Goal: Task Accomplishment & Management: Manage account settings

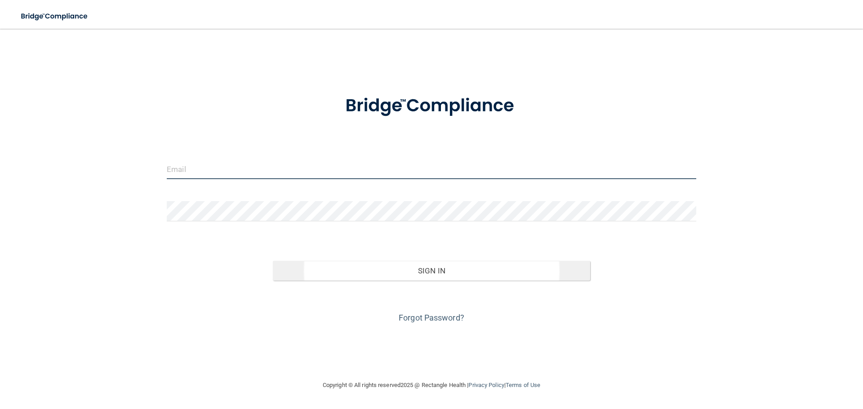
type input "[EMAIL_ADDRESS][DOMAIN_NAME]"
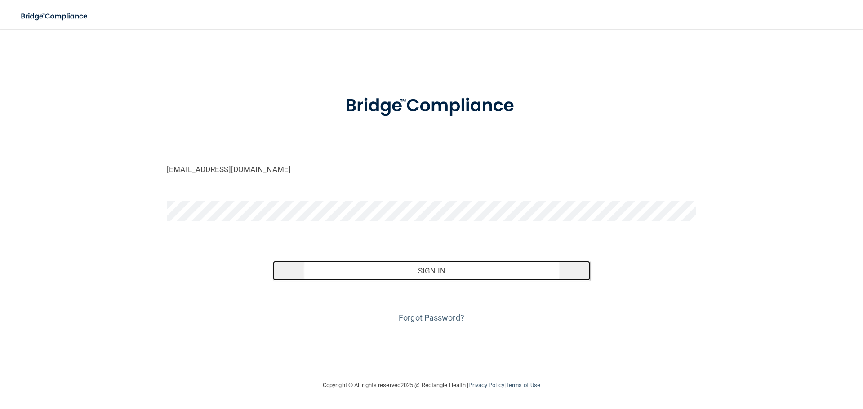
click at [353, 274] on button "Sign In" at bounding box center [432, 271] width 318 height 20
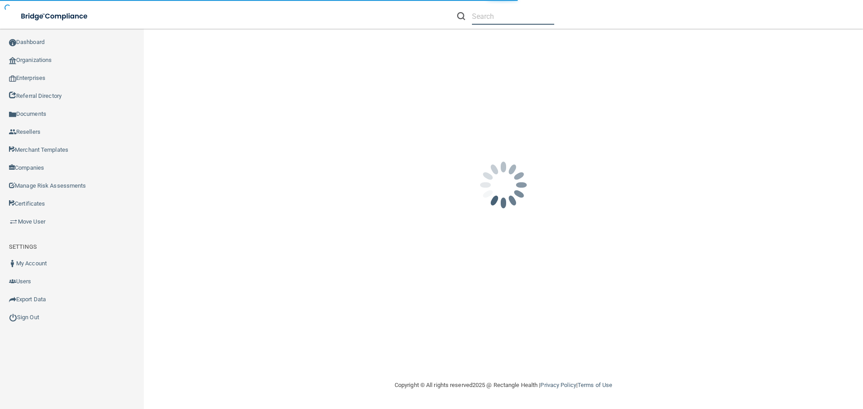
click at [487, 20] on input "text" at bounding box center [513, 16] width 82 height 17
paste input "[US_STATE] Falls Dental Group"
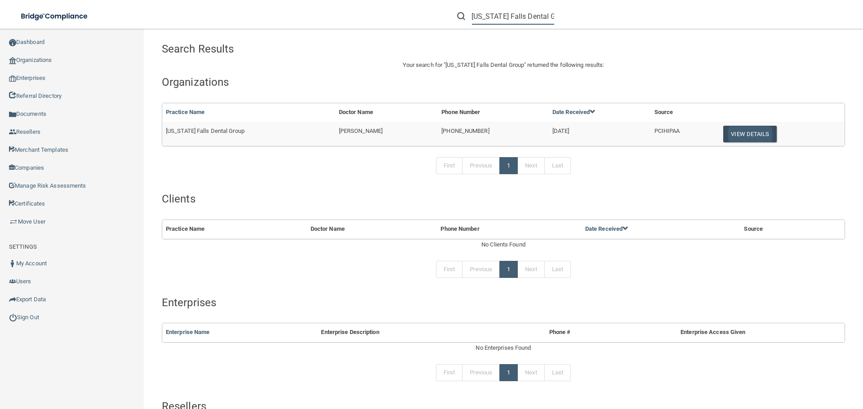
type input "[US_STATE] Falls Dental Group"
click at [735, 126] on button "View Details" at bounding box center [749, 134] width 53 height 17
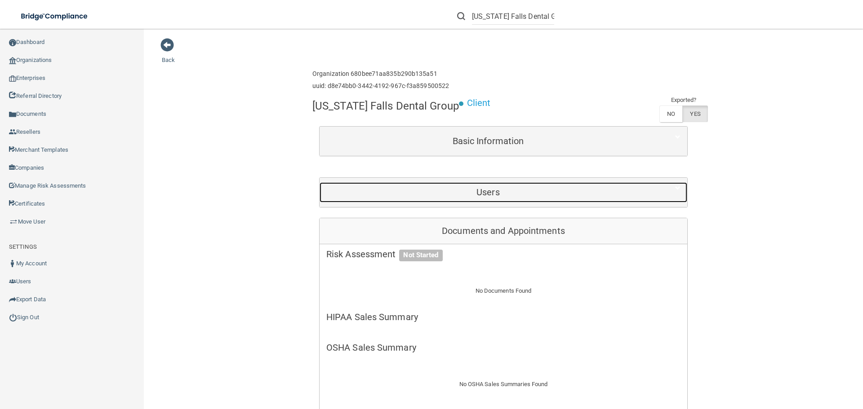
click at [460, 198] on div "Users" at bounding box center [487, 192] width 337 height 20
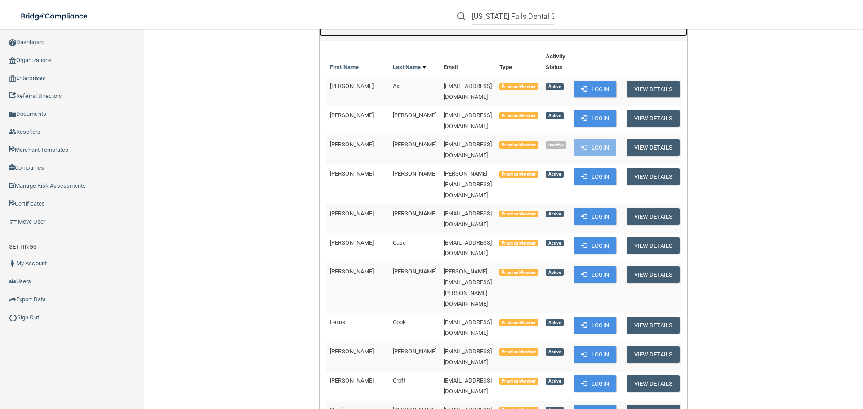
scroll to position [90, 0]
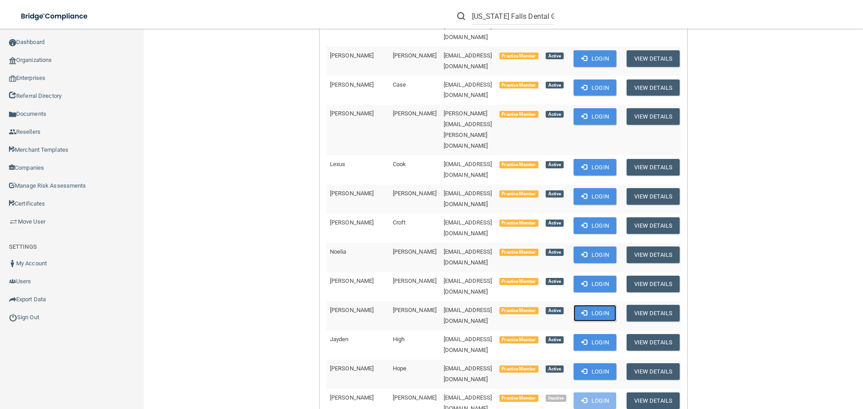
click at [592, 305] on button "Login" at bounding box center [594, 313] width 43 height 17
drag, startPoint x: 472, startPoint y: 218, endPoint x: 398, endPoint y: 222, distance: 74.2
click at [440, 301] on td "[EMAIL_ADDRESS][DOMAIN_NAME]" at bounding box center [468, 315] width 56 height 29
copy span "[EMAIL_ADDRESS][DOMAIN_NAME]"
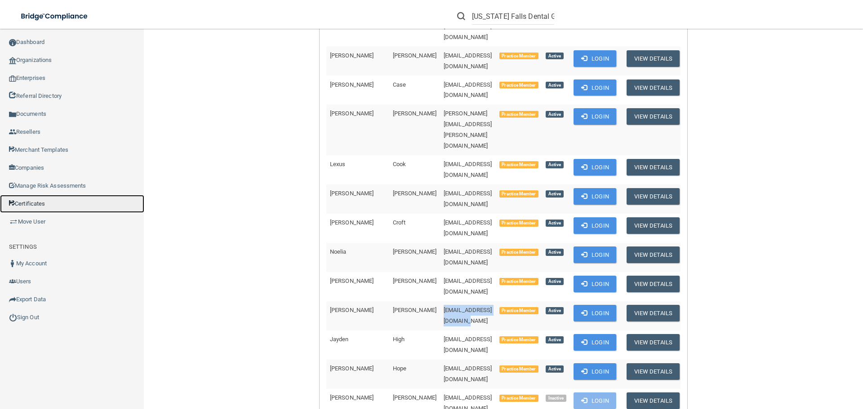
click at [47, 202] on link "Certificates" at bounding box center [72, 204] width 144 height 18
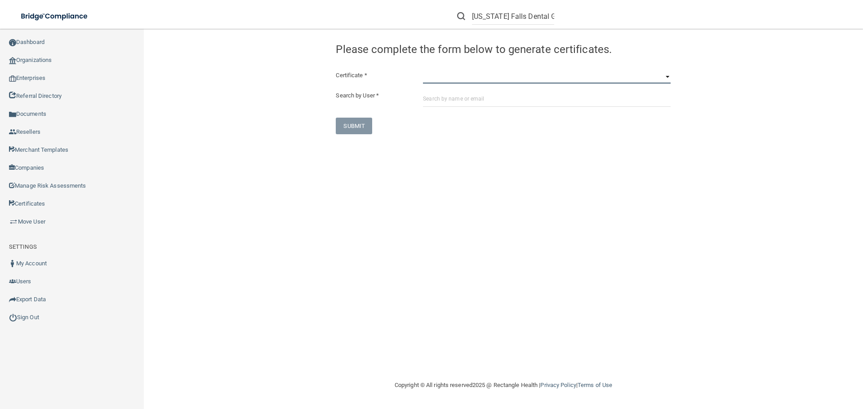
click at [447, 75] on select "HIPAA Officer Certification Training OSHA Bloodborne Pathogens OSHA COVID-19 Pr…" at bounding box center [547, 76] width 248 height 13
select select "7"
click at [423, 70] on select "HIPAA Officer Certification Training OSHA Bloodborne Pathogens OSHA COVID-19 Pr…" at bounding box center [547, 76] width 248 height 13
click at [441, 101] on input "text" at bounding box center [547, 98] width 248 height 17
paste input "[EMAIL_ADDRESS][DOMAIN_NAME]"
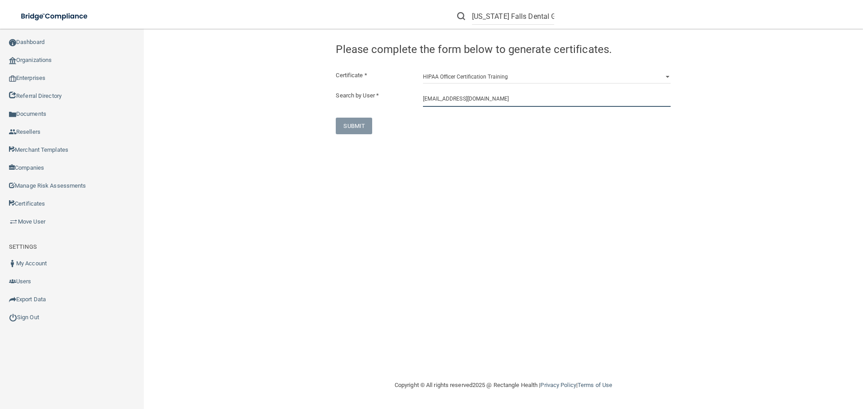
type input "[EMAIL_ADDRESS][DOMAIN_NAME]"
click at [522, 152] on div "Congratulation! The certificate has been generated and should now be viewable i…" at bounding box center [503, 204] width 683 height 333
click at [528, 95] on input "[EMAIL_ADDRESS][DOMAIN_NAME]" at bounding box center [547, 98] width 248 height 17
click at [526, 97] on input "[EMAIL_ADDRESS][DOMAIN_NAME]" at bounding box center [547, 98] width 248 height 17
click at [483, 102] on input "[EMAIL_ADDRESS][DOMAIN_NAME]" at bounding box center [547, 98] width 248 height 17
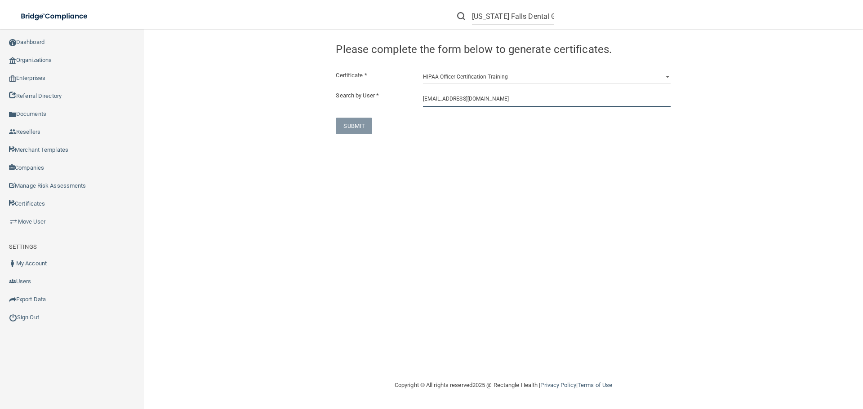
click at [483, 102] on input "[EMAIL_ADDRESS][DOMAIN_NAME]" at bounding box center [547, 98] width 248 height 17
click at [499, 98] on input "[EMAIL_ADDRESS][DOMAIN_NAME]" at bounding box center [547, 98] width 248 height 17
click at [521, 73] on select "HIPAA Officer Certification Training OSHA Bloodborne Pathogens OSHA COVID-19 Pr…" at bounding box center [547, 76] width 248 height 13
click at [423, 70] on select "HIPAA Officer Certification Training OSHA Bloodborne Pathogens OSHA COVID-19 Pr…" at bounding box center [547, 76] width 248 height 13
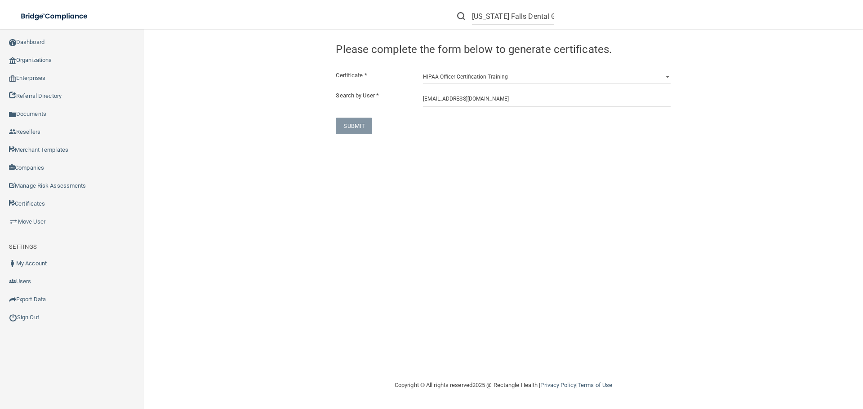
click at [408, 147] on div "Congratulation! The certificate has been generated and should now be viewable i…" at bounding box center [503, 204] width 683 height 333
click at [620, 66] on div "Congratulation! The certificate has been generated and should now be viewable i…" at bounding box center [503, 86] width 348 height 97
click at [618, 74] on select "HIPAA Officer Certification Training OSHA Bloodborne Pathogens OSHA COVID-19 Pr…" at bounding box center [547, 76] width 248 height 13
click at [423, 70] on select "HIPAA Officer Certification Training OSHA Bloodborne Pathogens OSHA COVID-19 Pr…" at bounding box center [547, 76] width 248 height 13
click at [515, 74] on select "HIPAA Officer Certification Training OSHA Bloodborne Pathogens OSHA COVID-19 Pr…" at bounding box center [547, 76] width 248 height 13
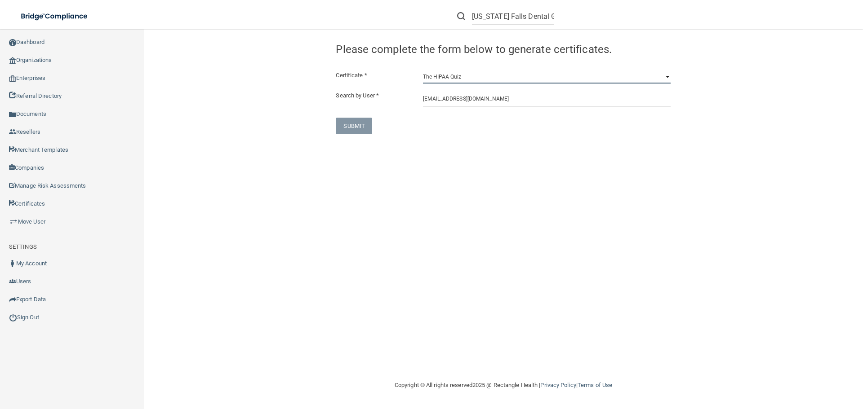
select select "7"
click at [423, 70] on select "HIPAA Officer Certification Training OSHA Bloodborne Pathogens OSHA COVID-19 Pr…" at bounding box center [547, 76] width 248 height 13
click at [492, 97] on input "[EMAIL_ADDRESS][DOMAIN_NAME]" at bounding box center [547, 98] width 248 height 17
drag, startPoint x: 505, startPoint y: 97, endPoint x: 275, endPoint y: 105, distance: 230.6
click at [275, 105] on div "Congratulation! The certificate has been generated and should now be viewable i…" at bounding box center [503, 86] width 696 height 97
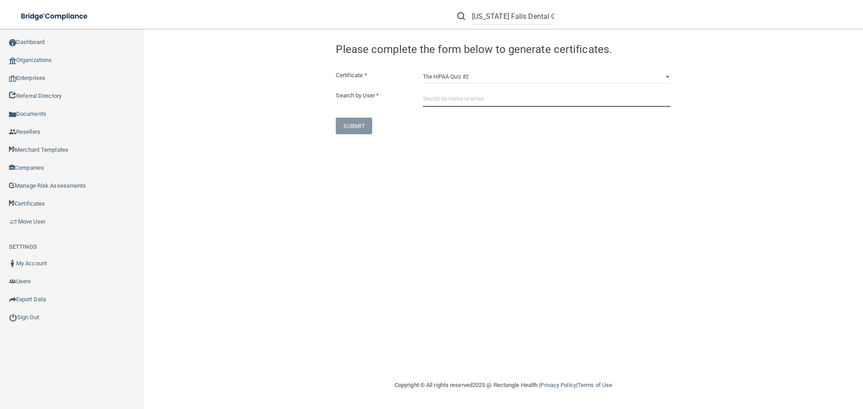
paste input "[EMAIL_ADDRESS][DOMAIN_NAME]"
click at [500, 100] on input "[EMAIL_ADDRESS][DOMAIN_NAME]" at bounding box center [547, 98] width 248 height 17
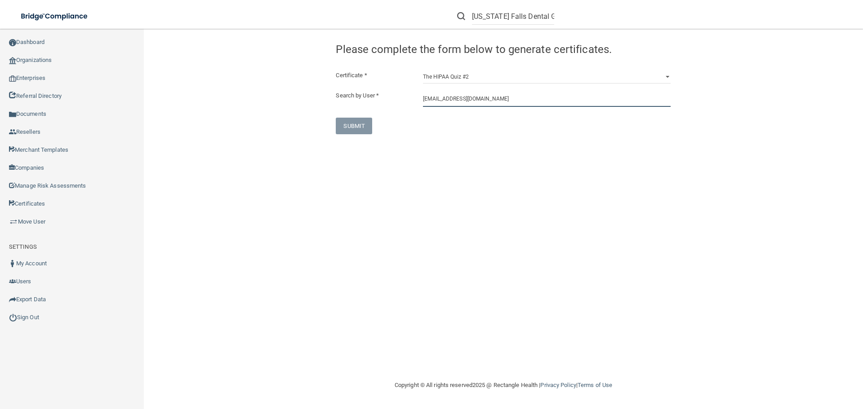
click at [500, 101] on input "[EMAIL_ADDRESS][DOMAIN_NAME]" at bounding box center [547, 98] width 248 height 17
click at [544, 111] on div "Certificate * HIPAA Officer Certification Training OSHA Bloodborne Pathogens OS…" at bounding box center [503, 102] width 335 height 64
click at [544, 98] on input "[EMAIL_ADDRESS][DOMAIN_NAME]" at bounding box center [547, 98] width 248 height 17
click at [545, 98] on input "[EMAIL_ADDRESS][DOMAIN_NAME]" at bounding box center [547, 98] width 248 height 17
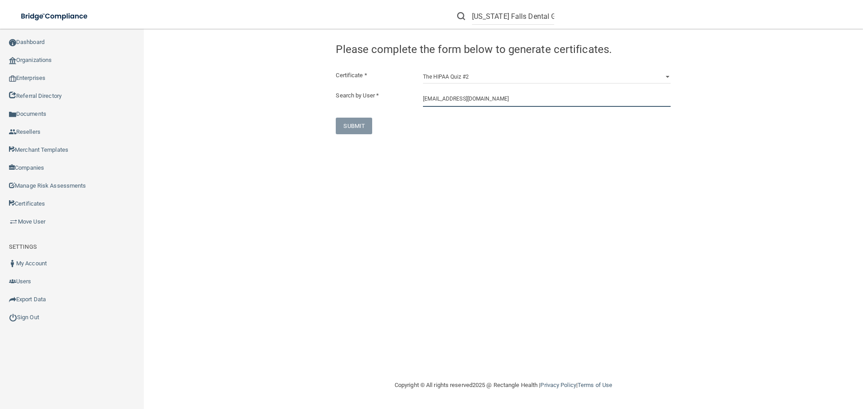
click at [545, 98] on input "[EMAIL_ADDRESS][DOMAIN_NAME]" at bounding box center [547, 98] width 248 height 17
click at [549, 97] on input "[EMAIL_ADDRESS][DOMAIN_NAME]" at bounding box center [547, 98] width 248 height 17
click at [562, 100] on input "[EMAIL_ADDRESS][DOMAIN_NAME]" at bounding box center [547, 98] width 248 height 17
click at [562, 102] on input "[EMAIL_ADDRESS][DOMAIN_NAME]" at bounding box center [547, 98] width 248 height 17
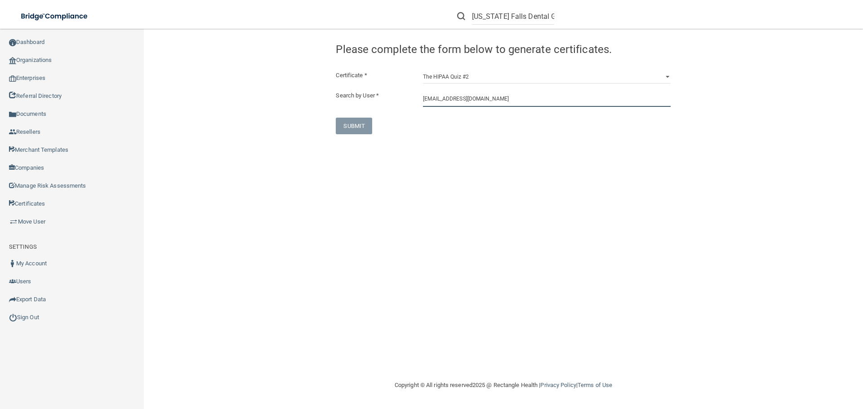
click at [562, 102] on input "[EMAIL_ADDRESS][DOMAIN_NAME]" at bounding box center [547, 98] width 248 height 17
click at [664, 100] on input "[EMAIL_ADDRESS][DOMAIN_NAME]" at bounding box center [547, 98] width 248 height 17
click at [666, 74] on select "HIPAA Officer Certification Training OSHA Bloodborne Pathogens OSHA COVID-19 Pr…" at bounding box center [547, 76] width 248 height 13
click at [519, 154] on div "Congratulation! The certificate has been generated and should now be viewable i…" at bounding box center [503, 204] width 683 height 333
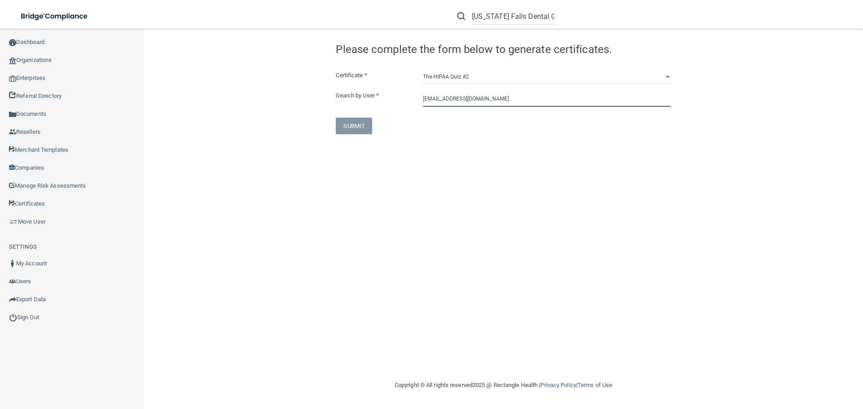
click at [499, 101] on input "[EMAIL_ADDRESS][DOMAIN_NAME]" at bounding box center [547, 98] width 248 height 17
click at [561, 152] on div "Congratulation! The certificate has been generated and should now be viewable i…" at bounding box center [503, 204] width 683 height 333
click at [472, 99] on input "[EMAIL_ADDRESS][DOMAIN_NAME]" at bounding box center [547, 98] width 248 height 17
click at [497, 94] on input "[EMAIL_ADDRESS][DOMAIN_NAME]" at bounding box center [547, 98] width 248 height 17
type input "[EMAIL_ADDRESS][DOMAIN_NAME]"
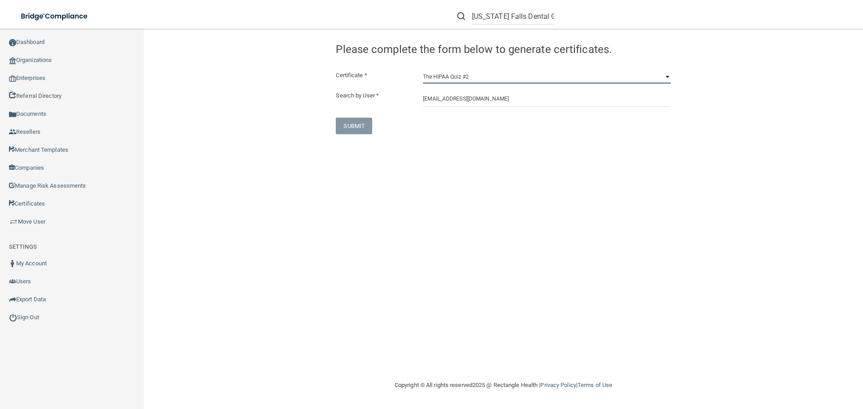
click at [606, 73] on select "HIPAA Officer Certification Training OSHA Bloodborne Pathogens OSHA COVID-19 Pr…" at bounding box center [547, 76] width 248 height 13
click at [612, 71] on select "HIPAA Officer Certification Training OSHA Bloodborne Pathogens OSHA COVID-19 Pr…" at bounding box center [547, 76] width 248 height 13
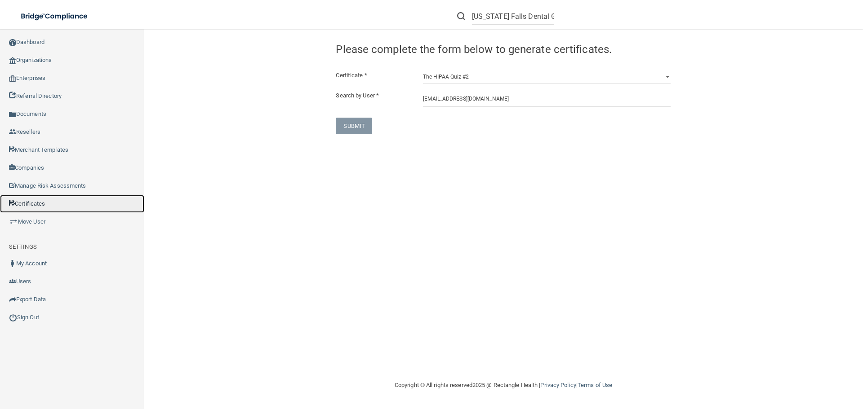
click at [60, 208] on link "Certificates" at bounding box center [72, 204] width 144 height 18
click at [86, 201] on link "Certificates" at bounding box center [72, 204] width 144 height 18
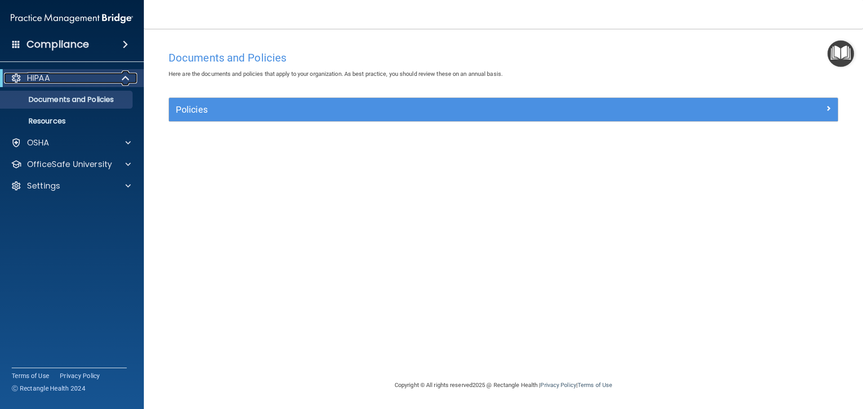
click at [120, 80] on div at bounding box center [126, 78] width 22 height 11
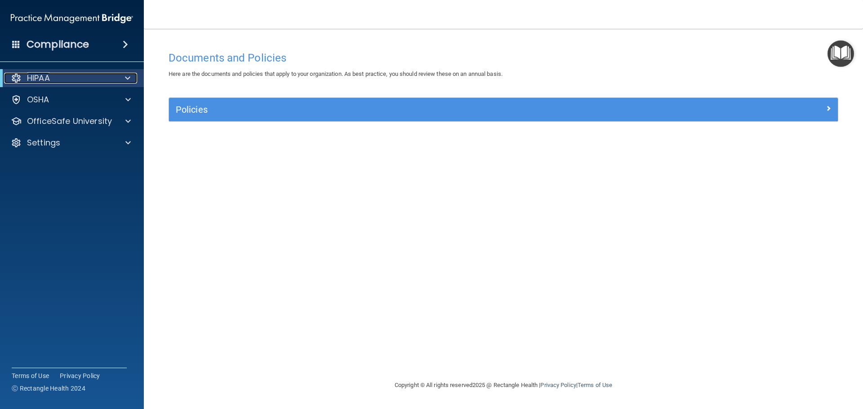
click at [120, 80] on div at bounding box center [126, 78] width 22 height 11
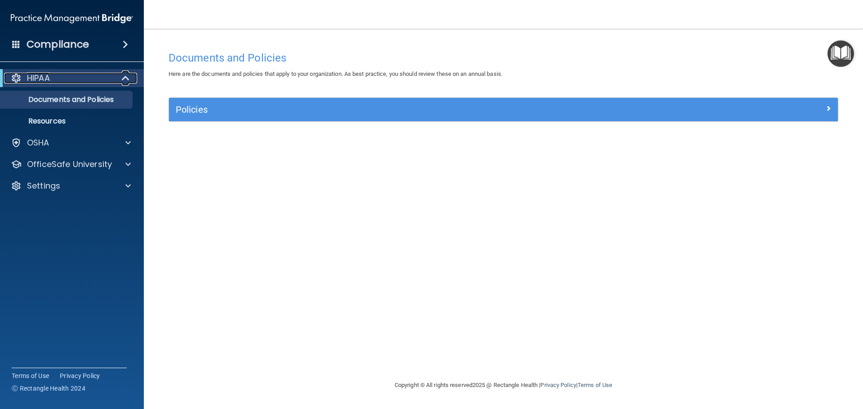
click at [120, 82] on div at bounding box center [126, 78] width 22 height 11
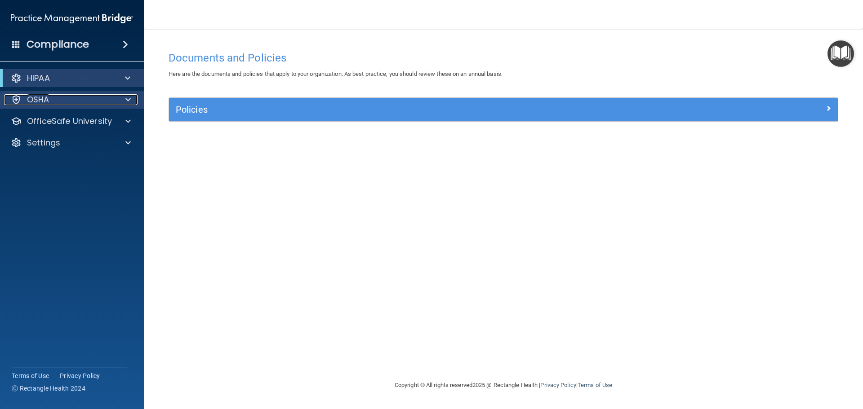
click at [113, 96] on div "OSHA" at bounding box center [59, 99] width 111 height 11
click at [124, 97] on div at bounding box center [126, 99] width 22 height 11
click at [120, 118] on div at bounding box center [126, 121] width 22 height 11
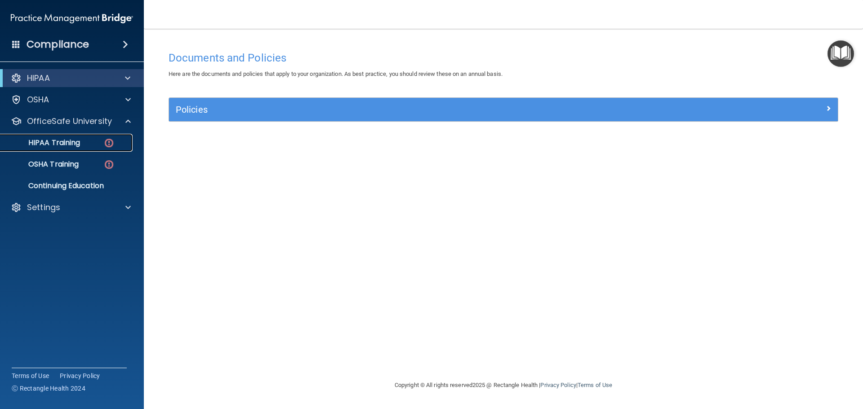
click at [77, 146] on p "HIPAA Training" at bounding box center [43, 142] width 74 height 9
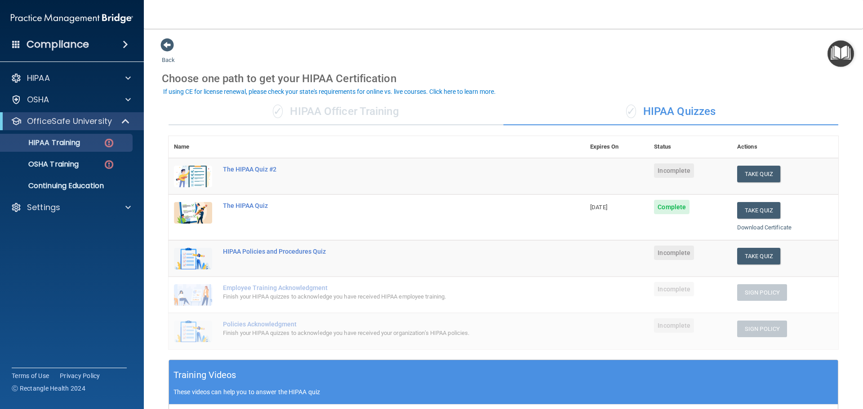
click at [299, 182] on td "The HIPAA Quiz #2" at bounding box center [400, 176] width 367 height 37
click at [392, 114] on div "✓ HIPAA Officer Training" at bounding box center [335, 111] width 335 height 27
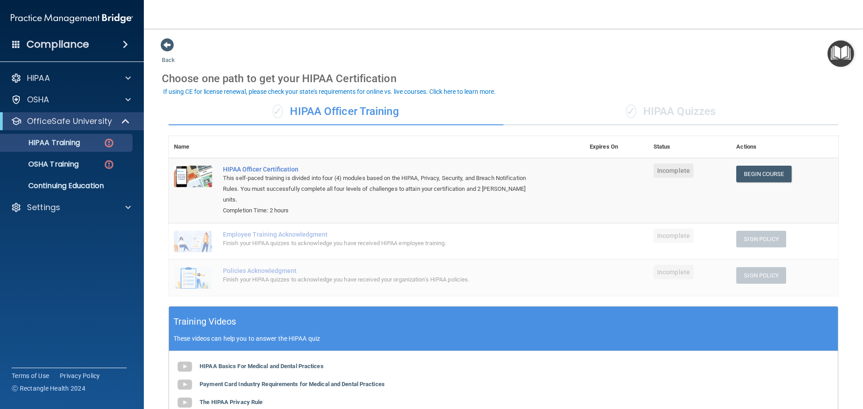
click at [641, 118] on div "✓ HIPAA Quizzes" at bounding box center [670, 111] width 335 height 27
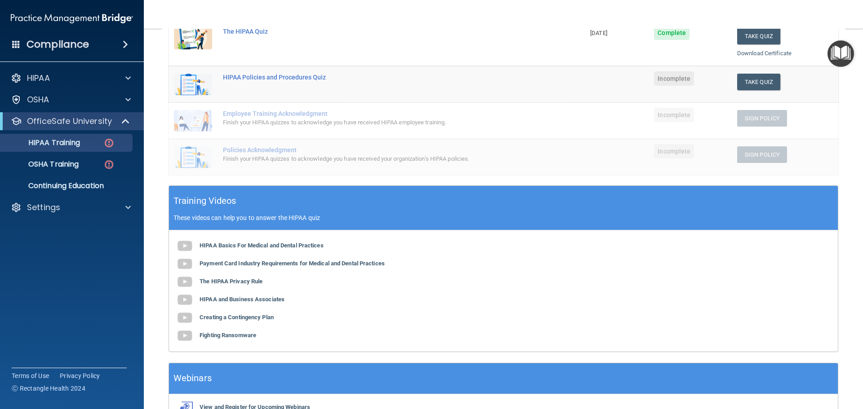
scroll to position [95, 0]
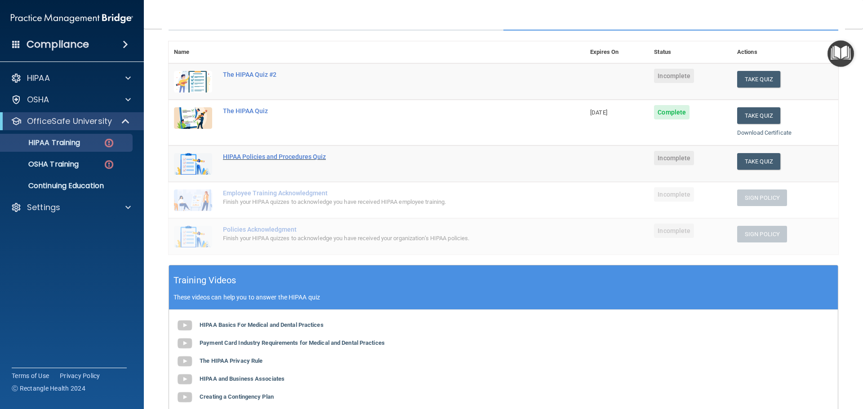
click at [271, 158] on div "HIPAA Policies and Procedures Quiz" at bounding box center [381, 156] width 317 height 7
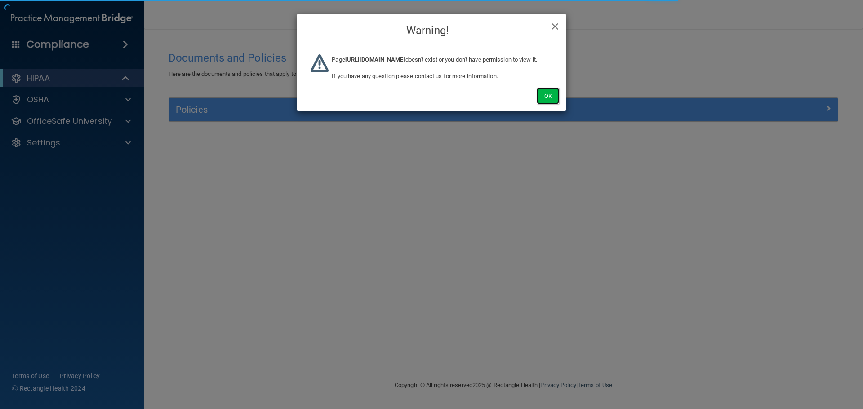
click at [545, 104] on button "Ok" at bounding box center [547, 96] width 22 height 17
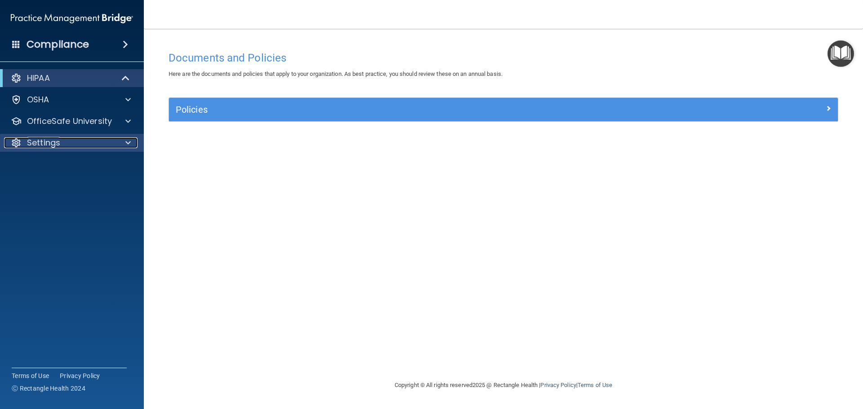
click at [91, 141] on div "Settings" at bounding box center [59, 142] width 111 height 11
click at [54, 182] on p "Sign Out" at bounding box center [67, 186] width 123 height 9
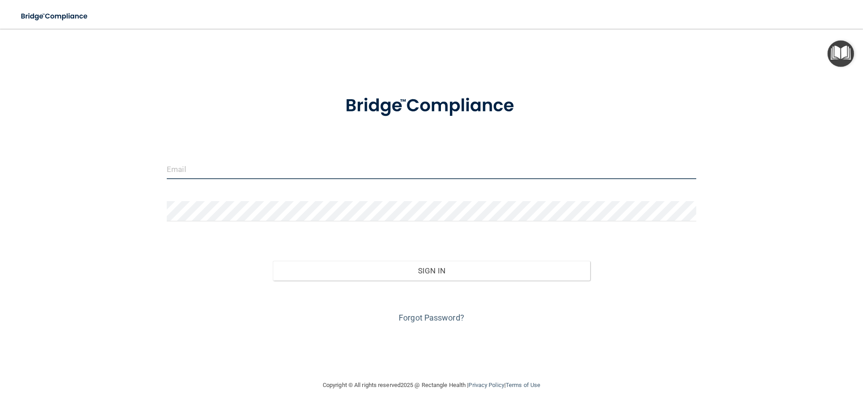
type input "[EMAIL_ADDRESS][DOMAIN_NAME]"
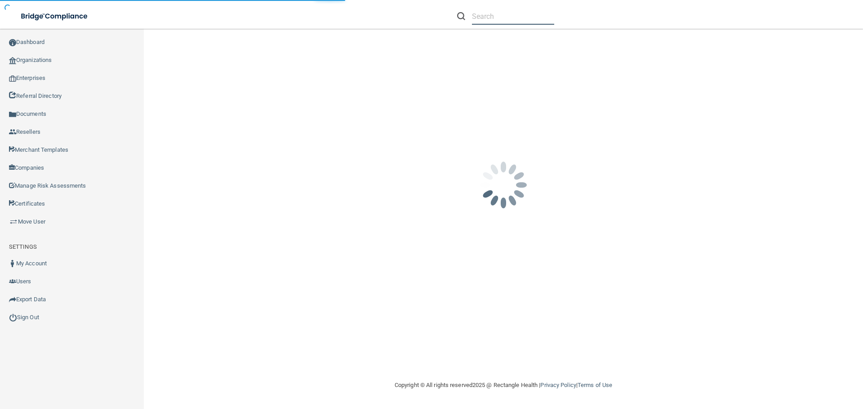
click at [496, 13] on input "text" at bounding box center [513, 16] width 82 height 17
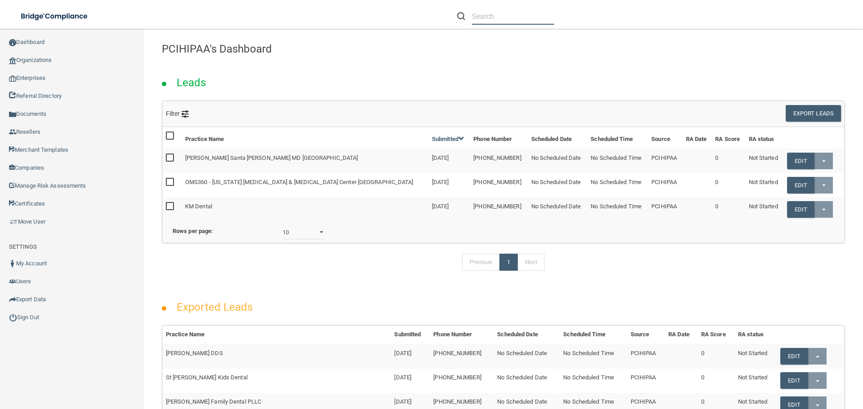
paste input "[EMAIL_ADDRESS][DOMAIN_NAME]"
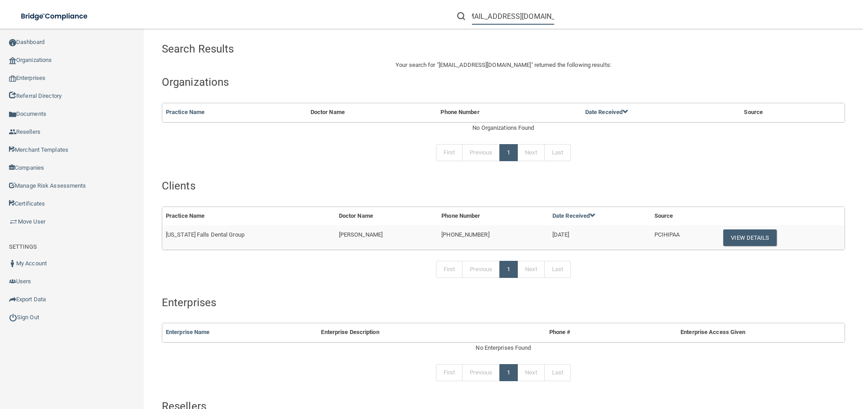
type input "[EMAIL_ADDRESS][DOMAIN_NAME]"
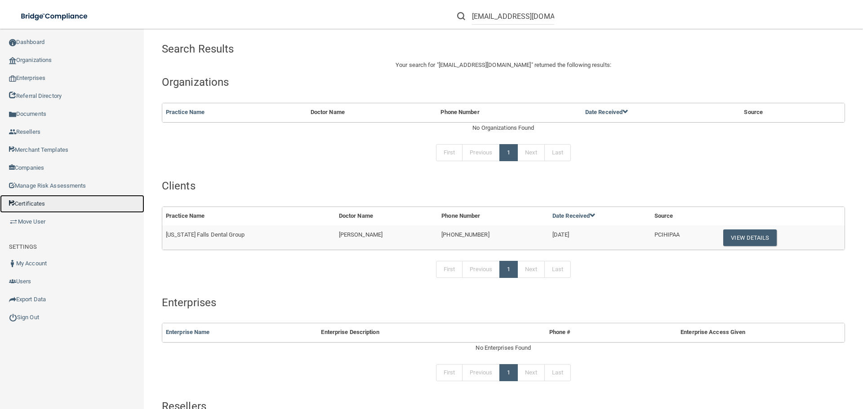
click at [46, 203] on link "Certificates" at bounding box center [72, 204] width 144 height 18
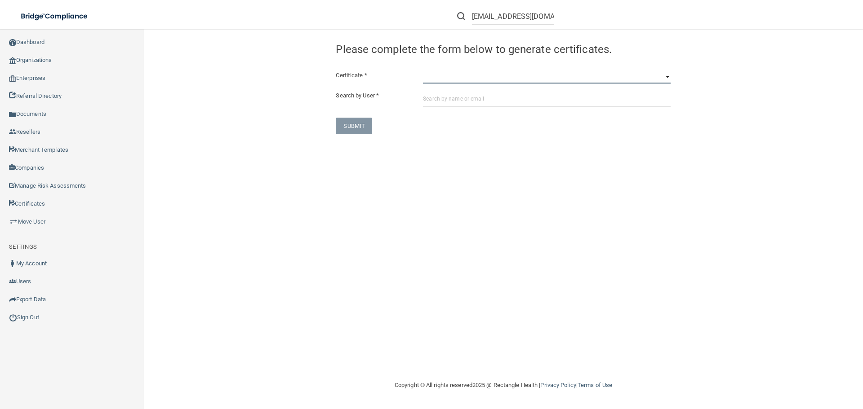
click at [458, 77] on select "HIPAA Officer Certification Training OSHA Bloodborne Pathogens OSHA COVID-19 Pr…" at bounding box center [547, 76] width 248 height 13
select select "7"
click at [423, 70] on select "HIPAA Officer Certification Training OSHA Bloodborne Pathogens OSHA COVID-19 Pr…" at bounding box center [547, 76] width 248 height 13
click at [447, 98] on input "text" at bounding box center [547, 98] width 248 height 17
paste input "[EMAIL_ADDRESS][DOMAIN_NAME]"
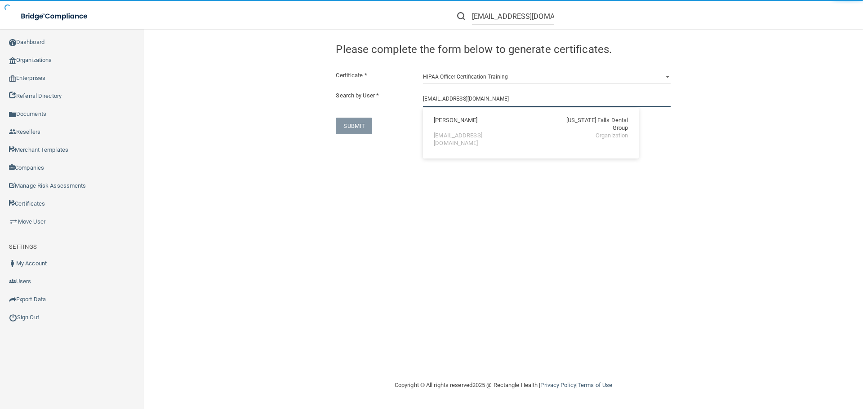
click at [499, 102] on input "[EMAIL_ADDRESS][DOMAIN_NAME]" at bounding box center [547, 98] width 248 height 17
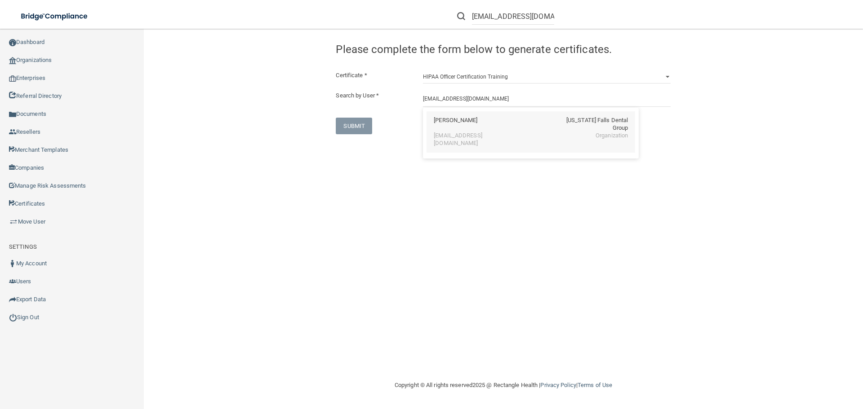
click at [483, 132] on div "[EMAIL_ADDRESS][DOMAIN_NAME]" at bounding box center [473, 139] width 78 height 15
type input "[PERSON_NAME]"
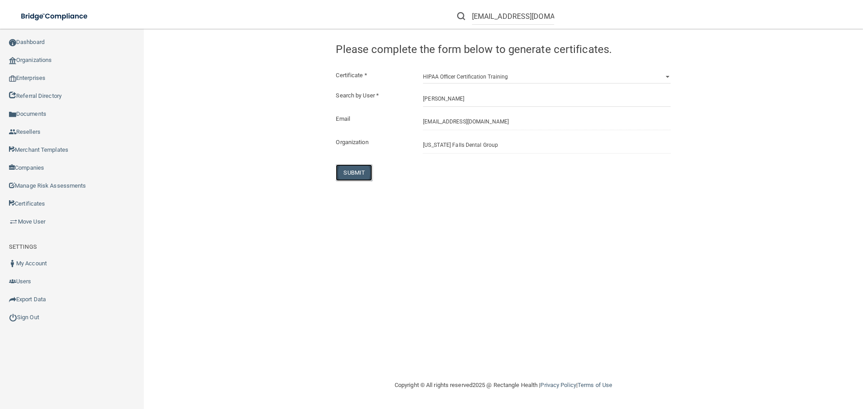
click at [346, 170] on button "SUBMIT" at bounding box center [354, 172] width 36 height 17
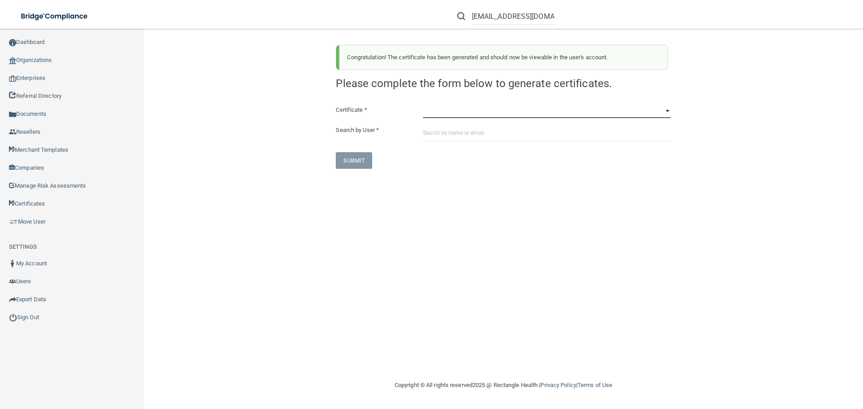
click at [483, 110] on select "HIPAA Officer Certification Training OSHA Bloodborne Pathogens OSHA COVID-19 Pr…" at bounding box center [547, 111] width 248 height 13
select select "6"
click at [423, 105] on select "HIPAA Officer Certification Training OSHA Bloodborne Pathogens OSHA COVID-19 Pr…" at bounding box center [547, 111] width 248 height 13
click at [445, 134] on input "text" at bounding box center [547, 133] width 248 height 17
paste input "[EMAIL_ADDRESS][DOMAIN_NAME]"
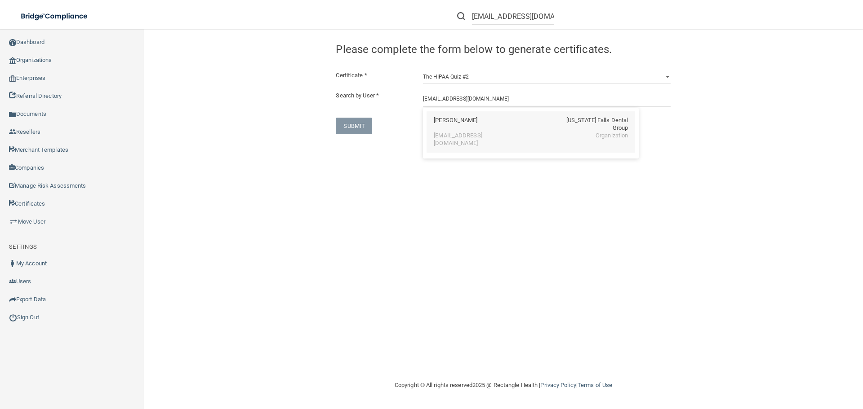
click at [468, 122] on div "[PERSON_NAME]" at bounding box center [456, 124] width 44 height 15
type input "[PERSON_NAME]"
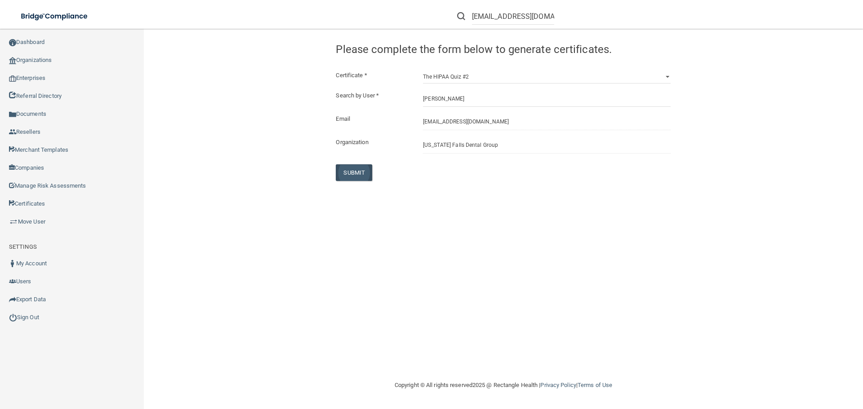
click at [364, 168] on button "SUBMIT" at bounding box center [354, 172] width 36 height 17
select select "?"
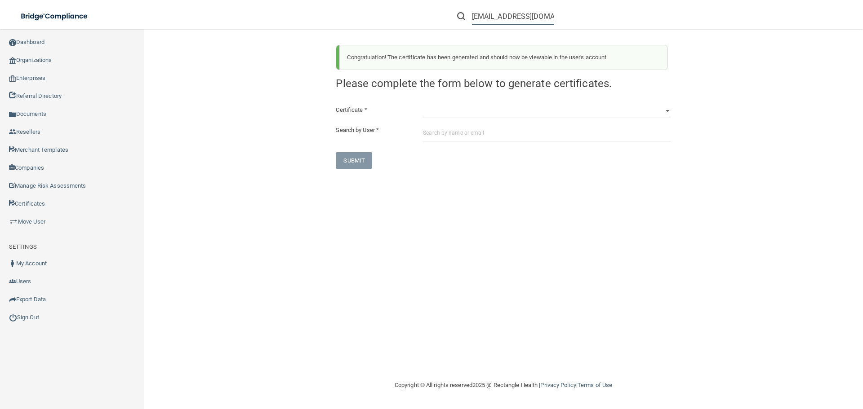
click at [524, 18] on input "[EMAIL_ADDRESS][DOMAIN_NAME]" at bounding box center [513, 16] width 82 height 17
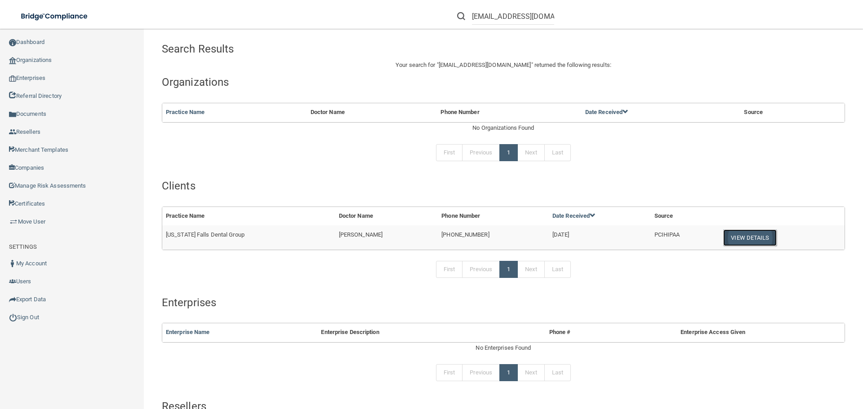
click at [723, 233] on button "View Details" at bounding box center [749, 238] width 53 height 17
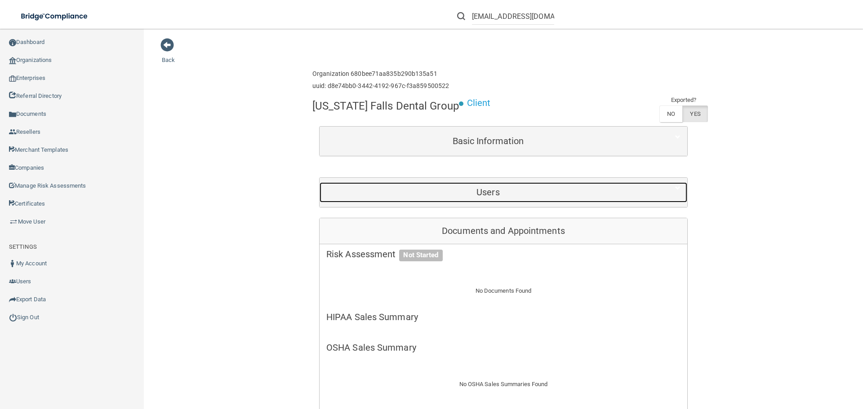
click at [364, 200] on div "Users" at bounding box center [487, 192] width 337 height 20
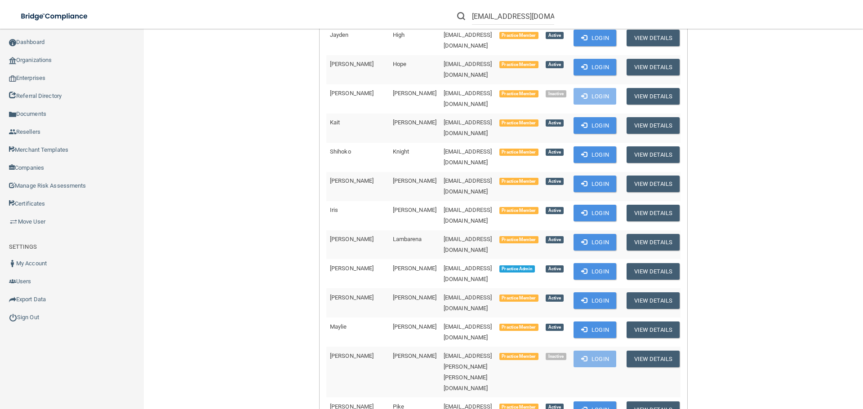
scroll to position [324, 0]
